Goal: Task Accomplishment & Management: Manage account settings

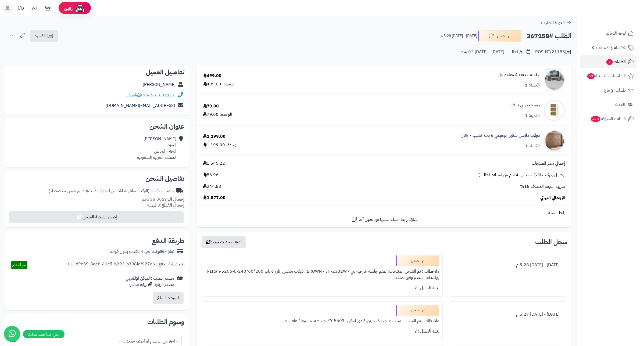
click at [609, 62] on span "2" at bounding box center [610, 62] width 6 height 6
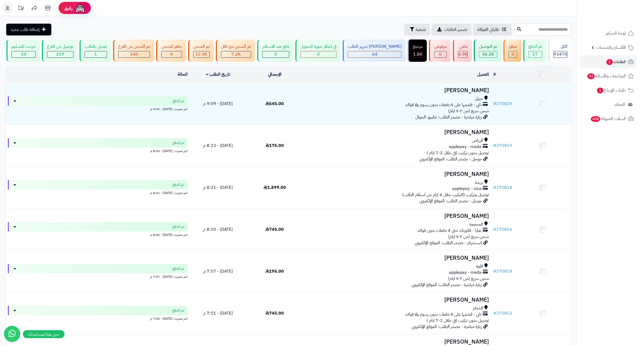
click at [553, 30] on input "text" at bounding box center [543, 29] width 58 height 12
type input "******"
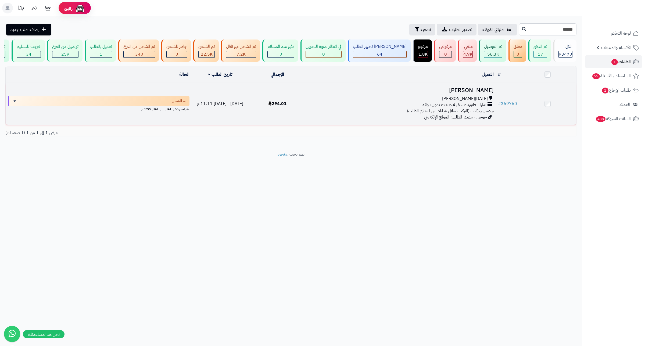
click at [487, 92] on h3 "علياء الشهراني" at bounding box center [401, 90] width 186 height 6
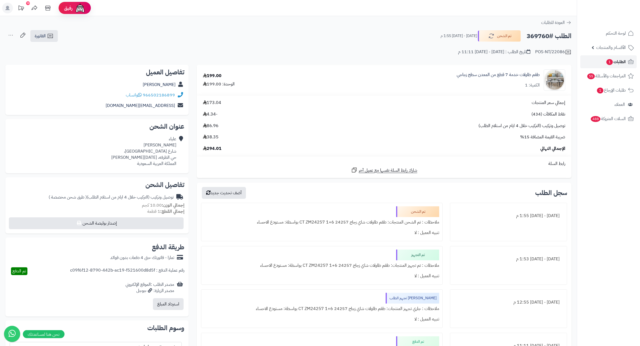
click at [618, 65] on span "الطلبات 1" at bounding box center [616, 62] width 20 height 8
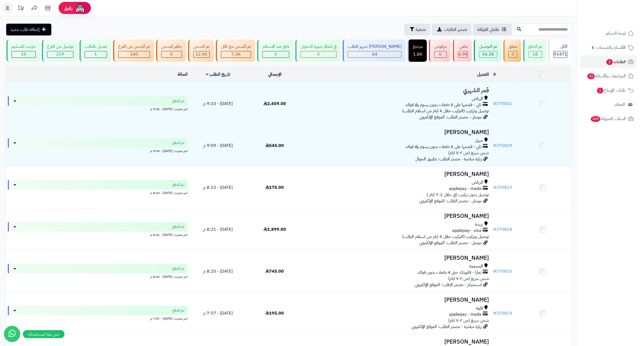
click at [560, 30] on input "text" at bounding box center [543, 29] width 58 height 12
type input "******"
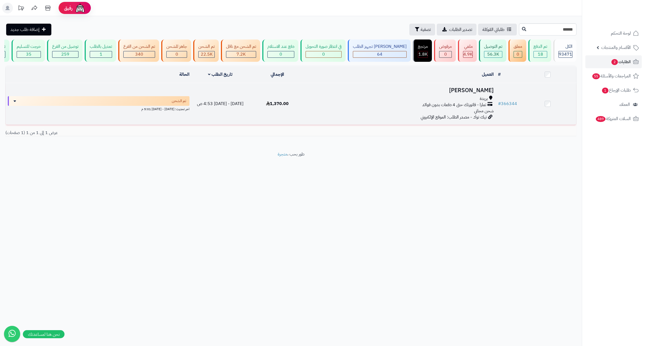
click at [489, 94] on h3 "[PERSON_NAME]" at bounding box center [401, 90] width 186 height 6
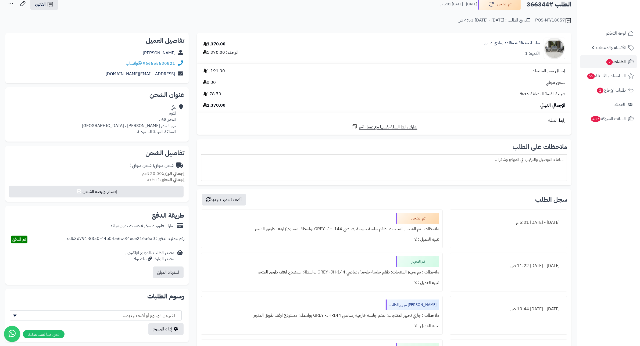
scroll to position [34, 0]
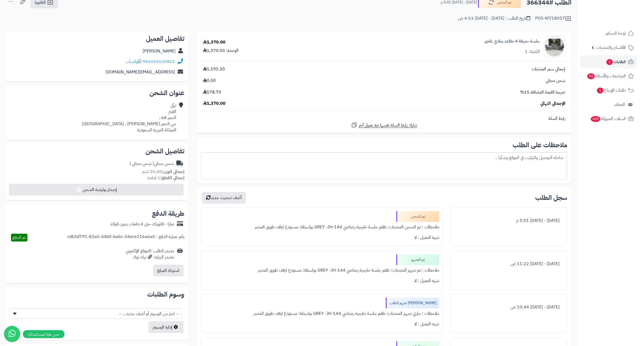
click at [397, 69] on div "إجمالي سعر المنتجات 1,191.30" at bounding box center [384, 69] width 371 height 6
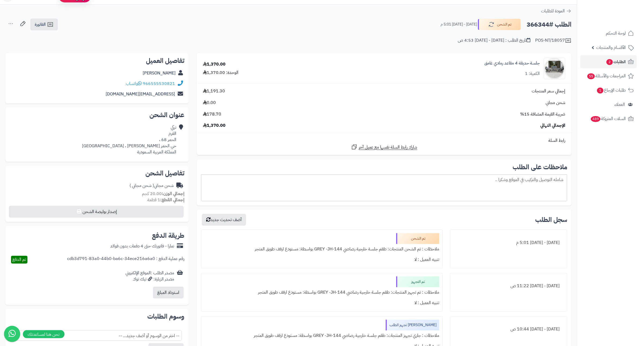
scroll to position [0, 0]
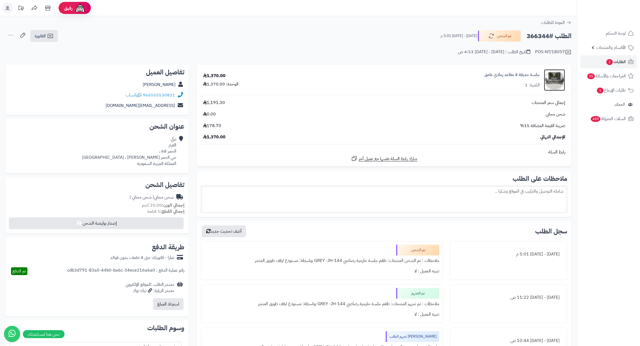
click at [553, 81] on img at bounding box center [554, 80] width 21 height 22
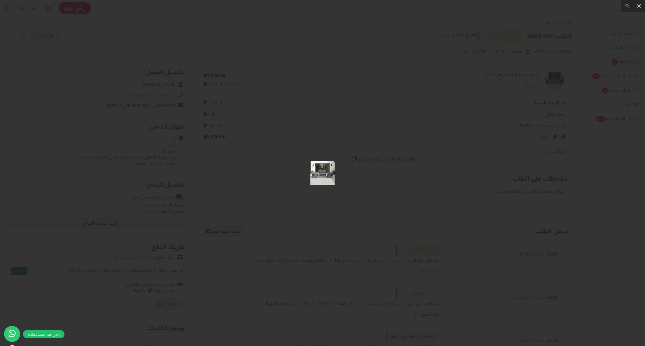
click at [359, 183] on div at bounding box center [322, 173] width 645 height 346
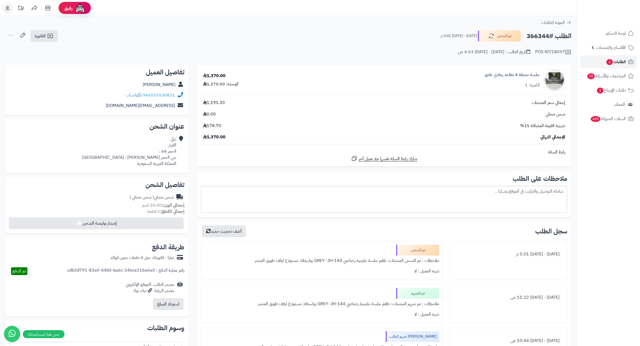
click at [604, 59] on link "الطلبات 2" at bounding box center [609, 61] width 56 height 13
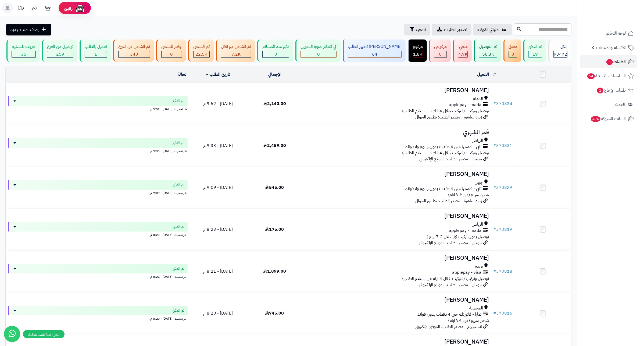
click at [559, 30] on input "text" at bounding box center [543, 29] width 58 height 12
type input "******"
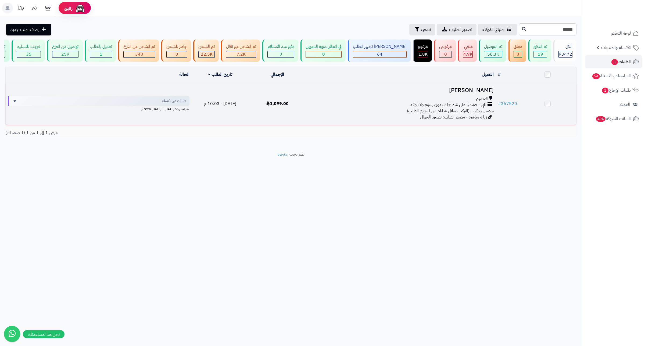
click at [475, 94] on h3 "[PERSON_NAME]" at bounding box center [401, 90] width 186 height 6
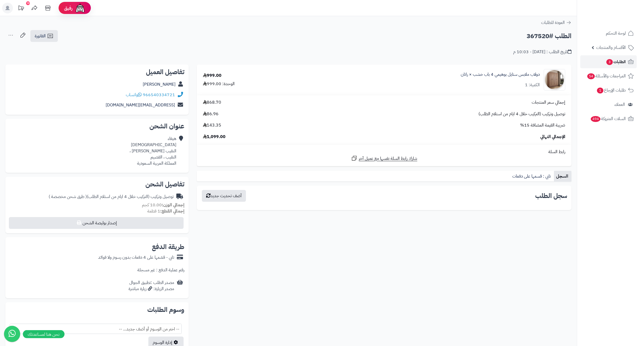
click at [610, 61] on span "3" at bounding box center [610, 62] width 6 height 6
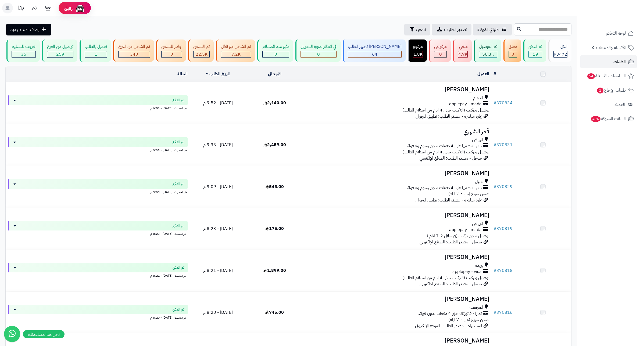
click at [557, 32] on input "text" at bounding box center [543, 29] width 58 height 12
type input "******"
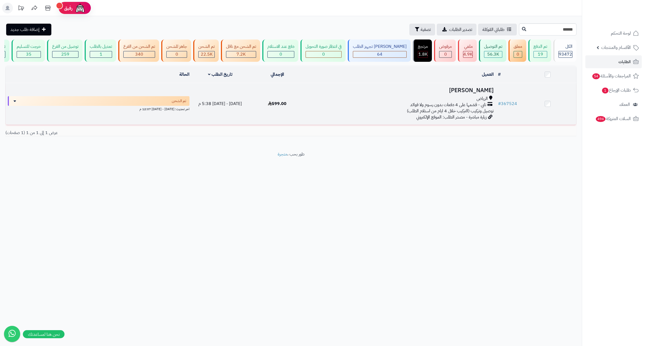
click at [486, 94] on h3 "محمد الدوسري" at bounding box center [401, 90] width 186 height 6
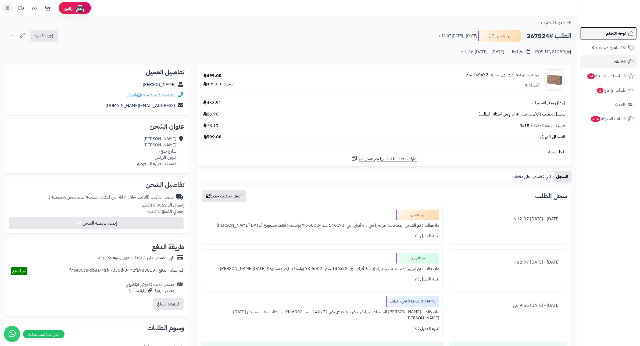
click at [612, 34] on span "لوحة التحكم" at bounding box center [616, 34] width 20 height 8
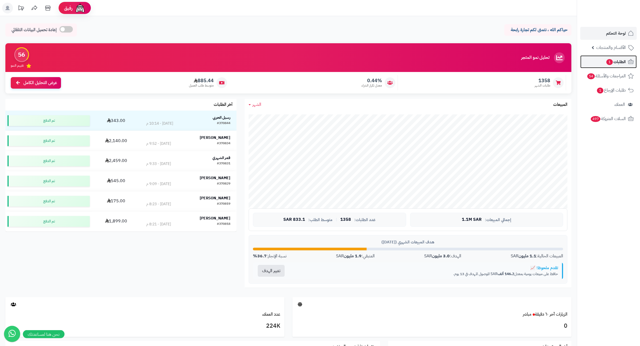
click at [607, 66] on link "الطلبات 1" at bounding box center [609, 61] width 56 height 13
